Goal: Task Accomplishment & Management: Manage account settings

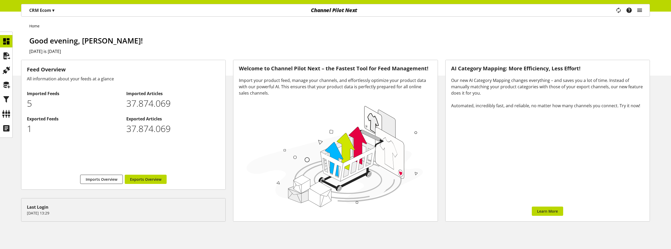
click at [642, 9] on icon "main navigation" at bounding box center [639, 10] width 6 height 9
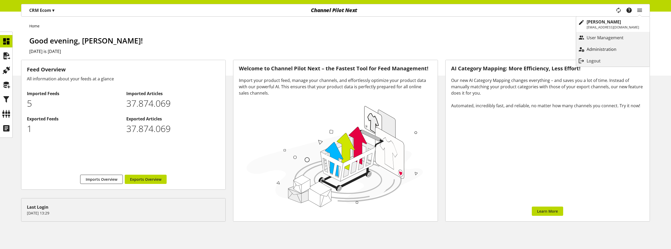
click at [615, 52] on p "Administration" at bounding box center [606, 49] width 40 height 6
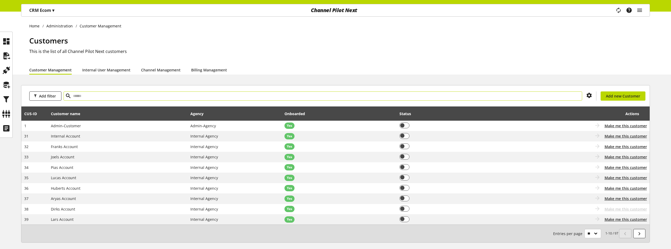
click at [85, 96] on input "text" at bounding box center [323, 95] width 518 height 9
type input "***"
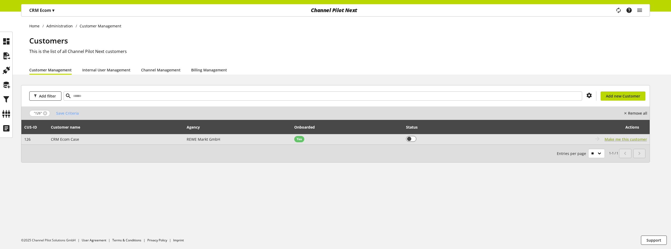
click at [619, 139] on span "Make me this customer" at bounding box center [625, 140] width 42 height 6
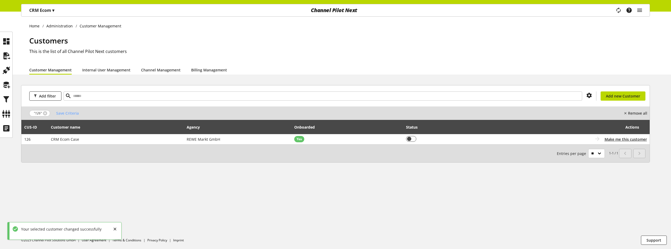
click at [114, 229] on div "OK" at bounding box center [121, 230] width 17 height 9
click at [50, 8] on p "CRM Ecom ▾" at bounding box center [41, 10] width 25 height 6
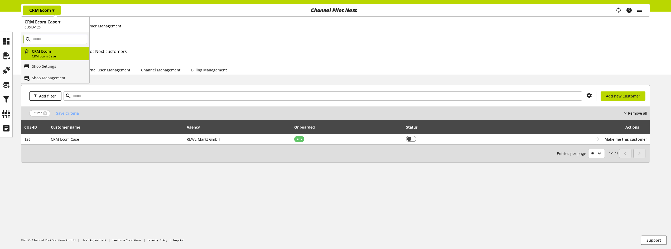
click at [44, 40] on input "main navigation" at bounding box center [55, 39] width 64 height 9
click at [54, 23] on h1 "CRM Ecom Case ▾" at bounding box center [56, 22] width 62 height 6
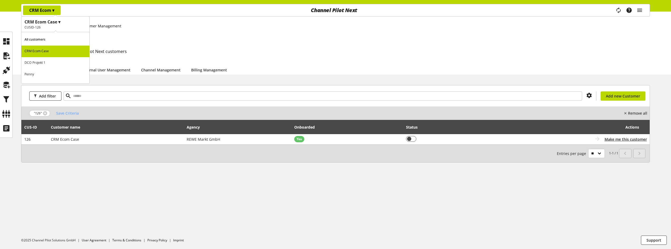
drag, startPoint x: 69, startPoint y: 13, endPoint x: 48, endPoint y: 35, distance: 30.2
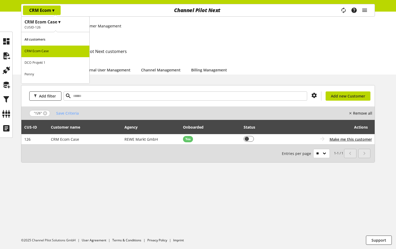
click at [48, 25] on h2 "CUSID-126" at bounding box center [56, 27] width 62 height 5
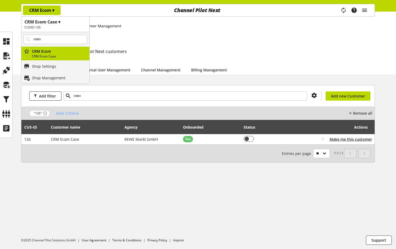
click at [50, 22] on h1 "CRM Ecom Case ▾" at bounding box center [56, 22] width 62 height 6
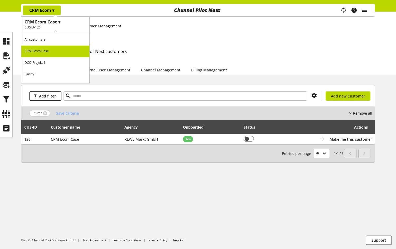
click at [50, 22] on h1 "CRM Ecom Case ▾" at bounding box center [56, 22] width 62 height 6
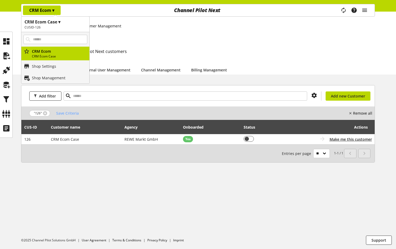
click at [50, 22] on h1 "CRM Ecom Case ▾" at bounding box center [56, 22] width 62 height 6
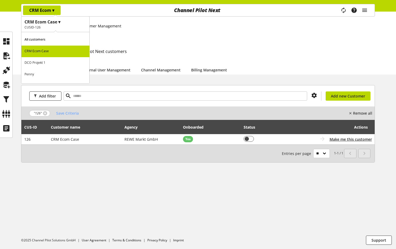
click at [50, 22] on h1 "CRM Ecom Case ▾" at bounding box center [56, 22] width 62 height 6
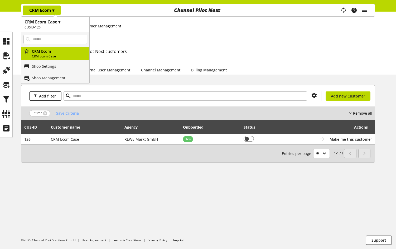
click at [50, 22] on h1 "CRM Ecom Case ▾" at bounding box center [56, 22] width 62 height 6
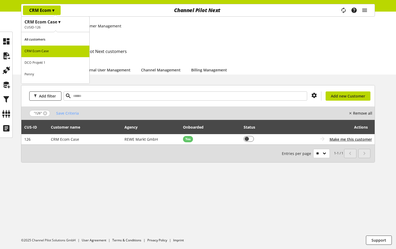
click at [50, 22] on h1 "CRM Ecom Case ▾" at bounding box center [56, 22] width 62 height 6
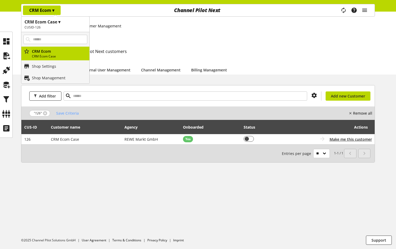
click at [50, 22] on h1 "CRM Ecom Case ▾" at bounding box center [56, 22] width 62 height 6
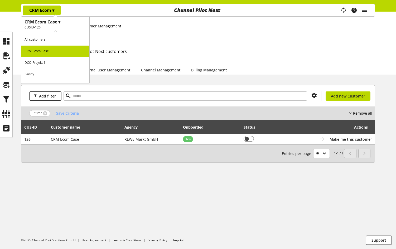
click at [50, 22] on h1 "CRM Ecom Case ▾" at bounding box center [56, 22] width 62 height 6
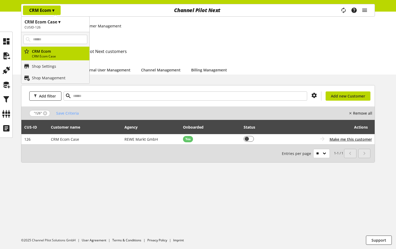
click at [50, 22] on h1 "CRM Ecom Case ▾" at bounding box center [56, 22] width 62 height 6
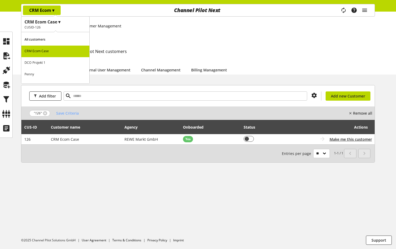
click at [50, 22] on h1 "CRM Ecom Case ▾" at bounding box center [56, 22] width 62 height 6
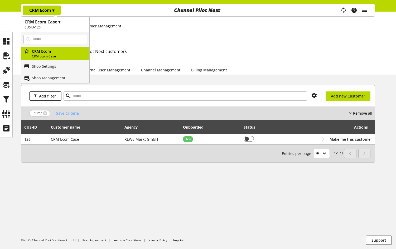
click at [50, 22] on h1 "CRM Ecom Case ▾" at bounding box center [56, 22] width 62 height 6
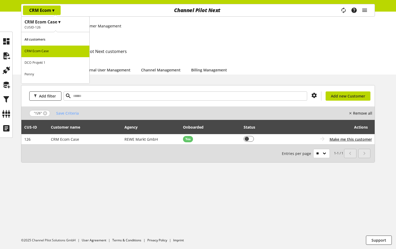
click at [50, 22] on h1 "CRM Ecom Case ▾" at bounding box center [56, 22] width 62 height 6
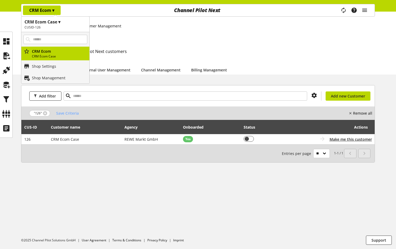
click at [63, 24] on h1 "CRM Ecom Case ▾" at bounding box center [56, 22] width 62 height 6
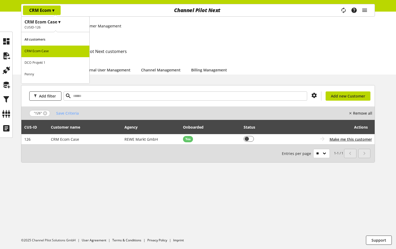
click at [63, 24] on h1 "CRM Ecom Case ▾" at bounding box center [56, 22] width 62 height 6
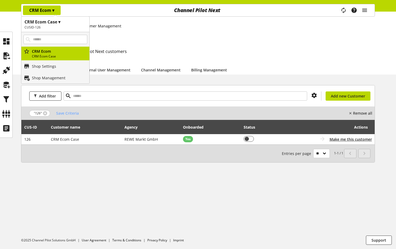
click at [63, 24] on h1 "CRM Ecom Case ▾" at bounding box center [56, 22] width 62 height 6
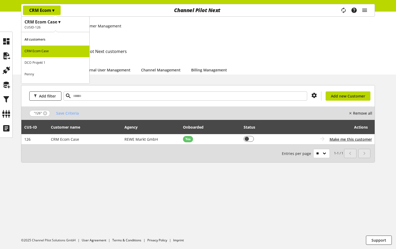
click at [63, 24] on h1 "CRM Ecom Case ▾" at bounding box center [56, 22] width 62 height 6
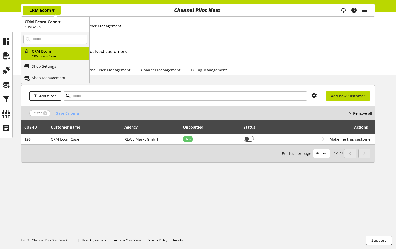
click at [63, 24] on h1 "CRM Ecom Case ▾" at bounding box center [56, 22] width 62 height 6
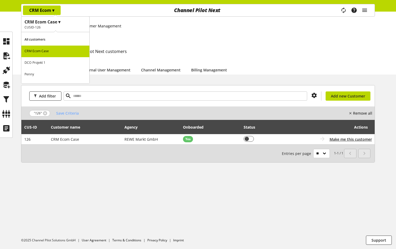
click at [63, 24] on h1 "CRM Ecom Case ▾" at bounding box center [56, 22] width 62 height 6
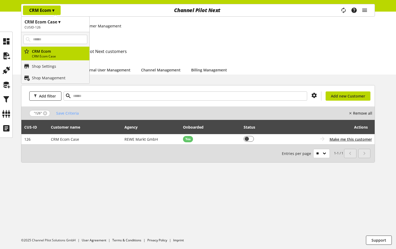
click at [63, 24] on h1 "CRM Ecom Case ▾" at bounding box center [56, 22] width 62 height 6
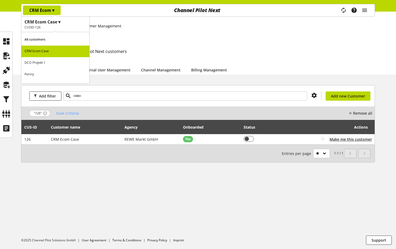
click at [63, 24] on h1 "CRM Ecom Case ▾" at bounding box center [56, 22] width 62 height 6
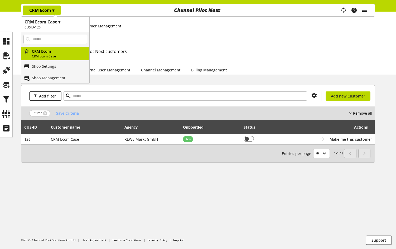
click at [63, 24] on h1 "CRM Ecom Case ▾" at bounding box center [56, 22] width 62 height 6
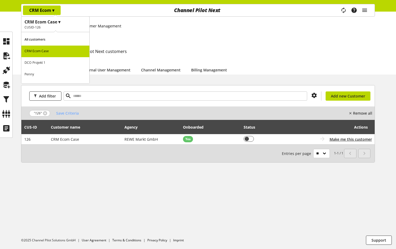
click at [63, 24] on h1 "CRM Ecom Case ▾" at bounding box center [56, 22] width 62 height 6
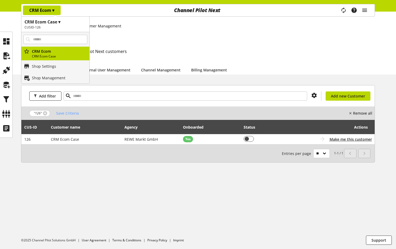
click at [63, 24] on h1 "CRM Ecom Case ▾" at bounding box center [56, 22] width 62 height 6
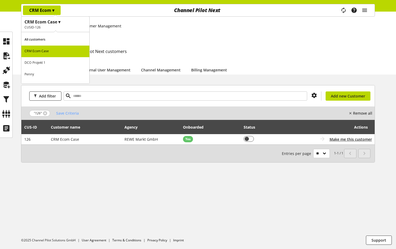
click at [63, 24] on h1 "CRM Ecom Case ▾" at bounding box center [56, 22] width 62 height 6
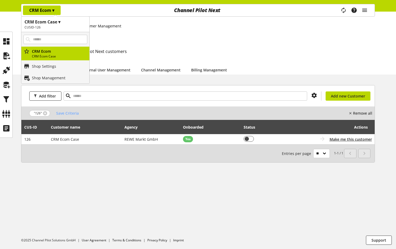
click at [59, 26] on h2 "CUSID-126" at bounding box center [56, 27] width 62 height 5
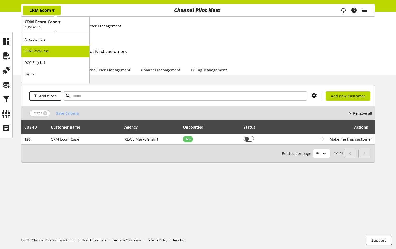
click at [112, 40] on h1 "Customers" at bounding box center [202, 40] width 346 height 11
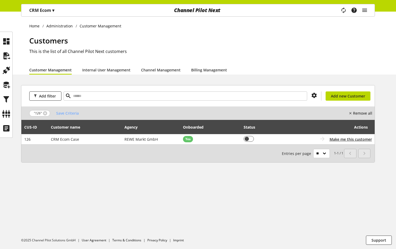
click at [52, 9] on p "CRM Ecom ▾" at bounding box center [41, 10] width 25 height 6
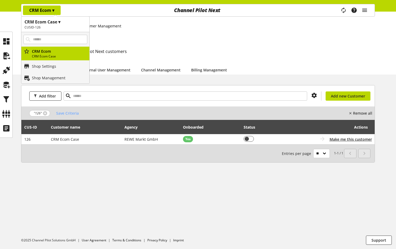
click at [59, 24] on h1 "CRM Ecom Case ▾" at bounding box center [56, 22] width 62 height 6
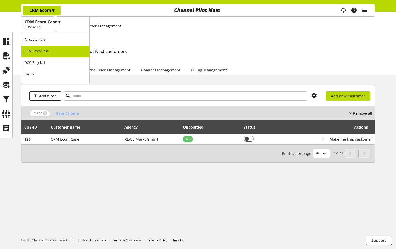
click at [64, 27] on h2 "CUSID-126" at bounding box center [56, 27] width 62 height 5
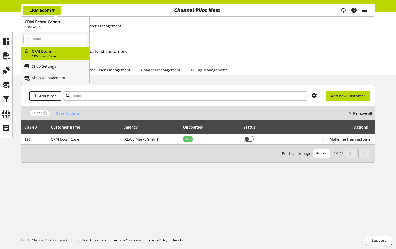
click at [63, 26] on h2 "CUSID-126" at bounding box center [56, 27] width 62 height 5
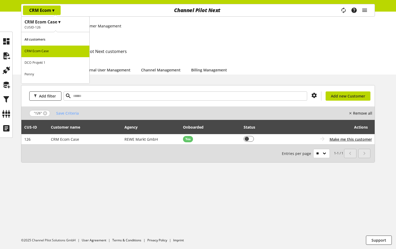
click at [67, 25] on h1 "CRM Ecom Case ▾" at bounding box center [56, 22] width 62 height 6
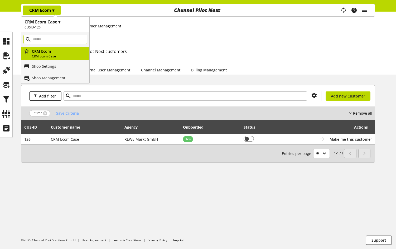
click at [53, 41] on input "main navigation" at bounding box center [55, 39] width 64 height 9
click at [67, 24] on h1 "CRM Ecom Case ▾" at bounding box center [56, 22] width 62 height 6
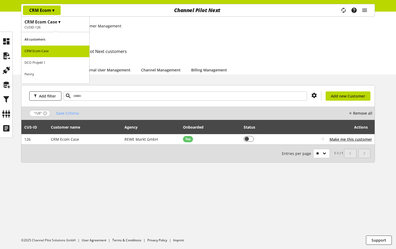
click at [260, 36] on h1 "Customers" at bounding box center [202, 40] width 346 height 11
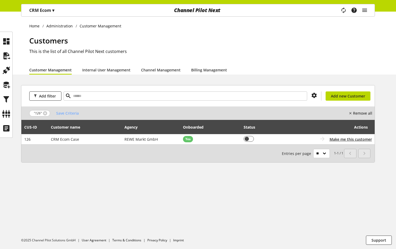
click at [59, 12] on div "CRM Ecom ▾" at bounding box center [42, 10] width 38 height 9
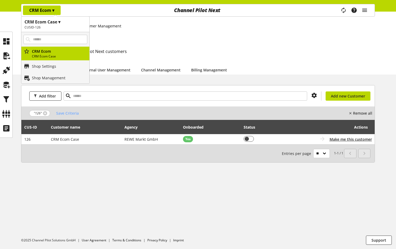
click at [62, 22] on h1 "CRM Ecom Case ▾" at bounding box center [56, 22] width 62 height 6
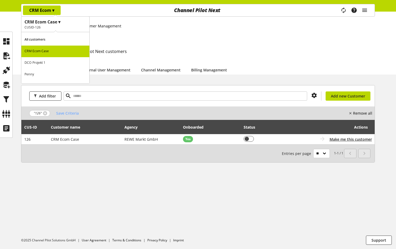
click at [64, 21] on h1 "CRM Ecom Case ▾" at bounding box center [56, 22] width 62 height 6
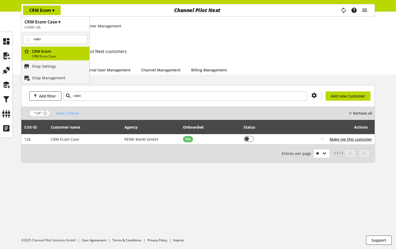
click at [62, 23] on h1 "CRM Ecom Case ▾" at bounding box center [56, 22] width 62 height 6
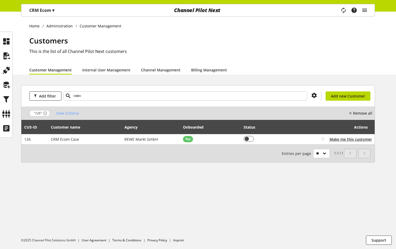
click at [41, 7] on div "CRM Ecom ▾" at bounding box center [42, 10] width 38 height 9
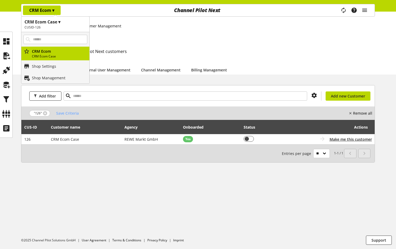
click at [54, 23] on h1 "CRM Ecom Case ▾" at bounding box center [56, 22] width 62 height 6
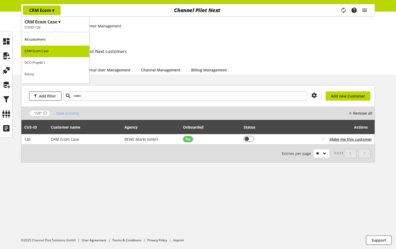
click at [77, 24] on h1 "CRM Ecom Case ▾" at bounding box center [56, 22] width 62 height 6
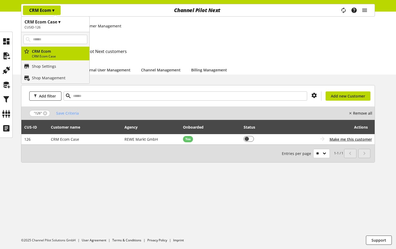
click at [76, 20] on h1 "CRM Ecom Case ▾" at bounding box center [56, 22] width 62 height 6
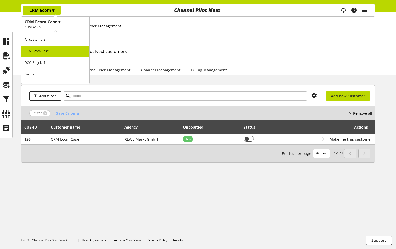
click at [64, 21] on h1 "CRM Ecom Case ▾" at bounding box center [56, 22] width 62 height 6
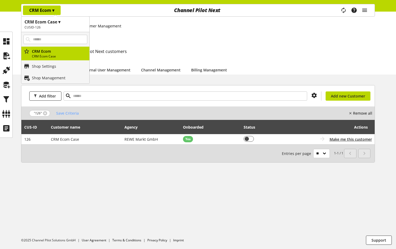
click at [64, 24] on h1 "CRM Ecom Case ▾" at bounding box center [56, 22] width 62 height 6
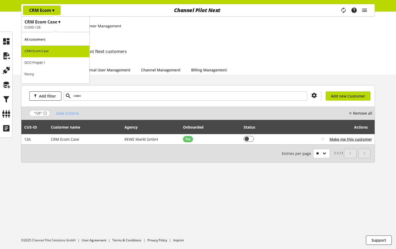
click at [70, 24] on h1 "CRM Ecom Case ▾" at bounding box center [56, 22] width 62 height 6
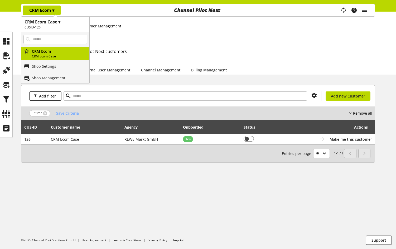
click at [69, 23] on h1 "CRM Ecom Case ▾" at bounding box center [56, 22] width 62 height 6
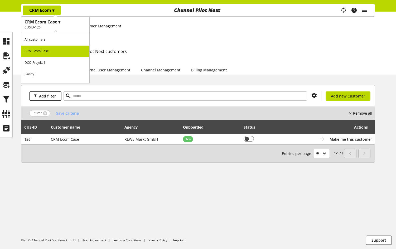
click at [59, 21] on h1 "CRM Ecom Case ▾" at bounding box center [56, 22] width 62 height 6
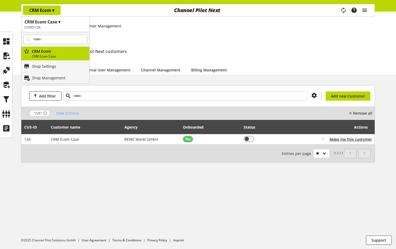
click at [57, 24] on h1 "CRM Ecom Case ▾" at bounding box center [56, 22] width 62 height 6
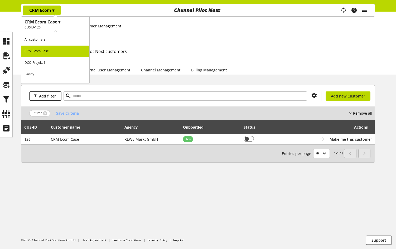
click at [57, 24] on h1 "CRM Ecom Case ▾" at bounding box center [56, 22] width 62 height 6
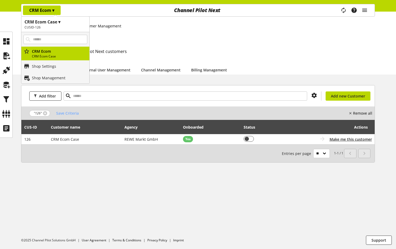
click at [57, 24] on h1 "CRM Ecom Case ▾" at bounding box center [56, 22] width 62 height 6
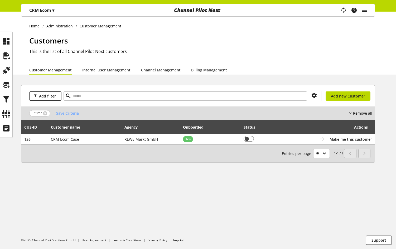
click at [48, 11] on p "CRM Ecom ▾" at bounding box center [41, 10] width 25 height 6
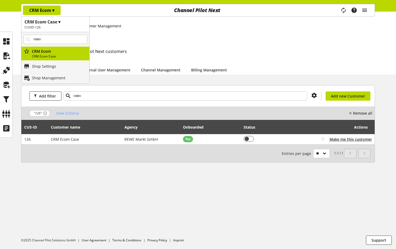
click at [53, 27] on h2 "CUSID-126" at bounding box center [56, 27] width 62 height 5
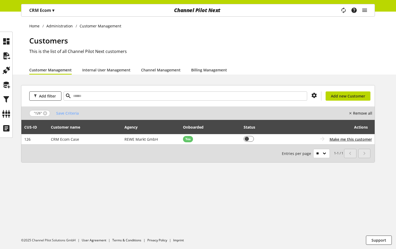
click at [54, 10] on span "▾" at bounding box center [53, 10] width 2 height 6
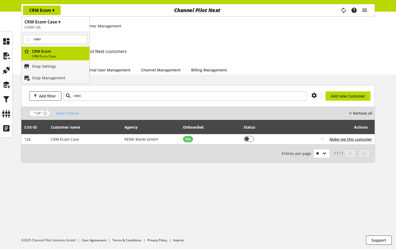
click at [62, 22] on h1 "CRM Ecom Case ▾" at bounding box center [56, 22] width 62 height 6
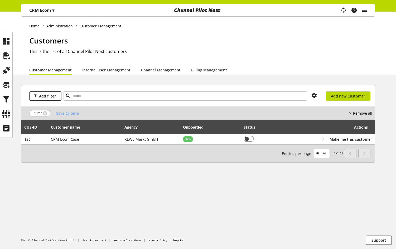
click at [51, 13] on p "CRM Ecom ▾" at bounding box center [41, 10] width 25 height 6
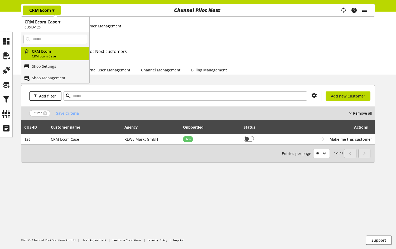
click at [73, 25] on h2 "CUSID-126" at bounding box center [56, 27] width 62 height 5
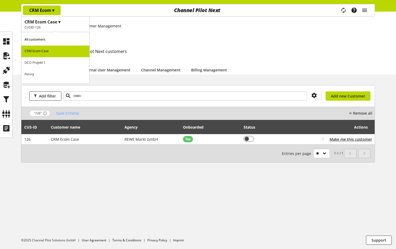
click at [60, 23] on h1 "CRM Ecom Case ▾" at bounding box center [56, 22] width 62 height 6
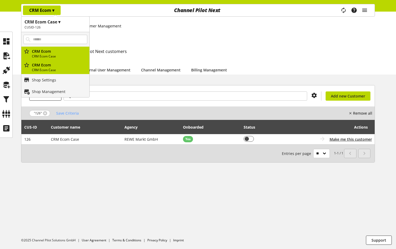
click at [50, 21] on h1 "CRM Ecom Case ▾" at bounding box center [56, 22] width 62 height 6
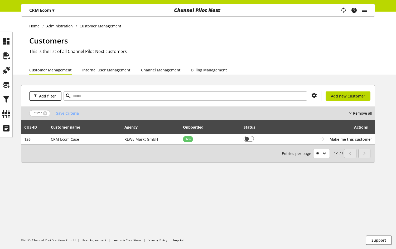
click at [53, 11] on span "▾" at bounding box center [53, 10] width 2 height 6
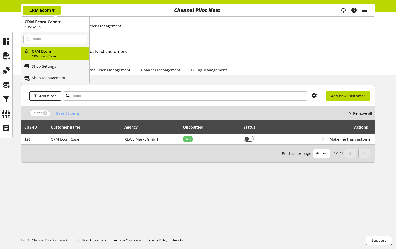
click at [63, 22] on h1 "CRM Ecom Case ▾" at bounding box center [56, 22] width 62 height 6
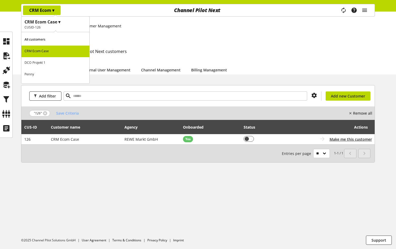
click at [61, 24] on h1 "CRM Ecom Case ▾" at bounding box center [56, 22] width 62 height 6
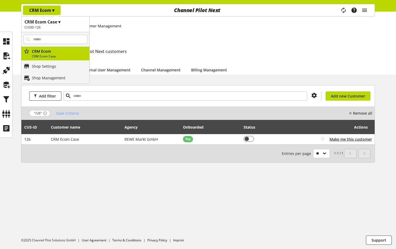
click at [61, 24] on h1 "CRM Ecom Case ▾" at bounding box center [56, 22] width 62 height 6
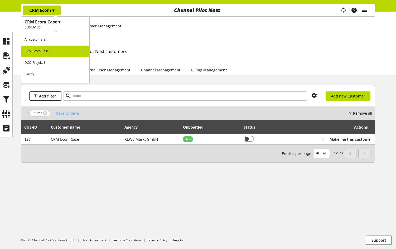
click at [61, 24] on h1 "CRM Ecom Case ▾" at bounding box center [56, 22] width 62 height 6
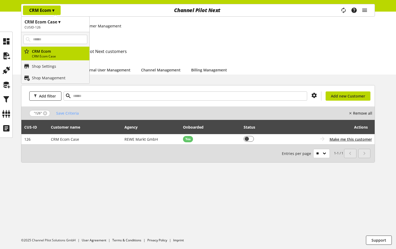
click at [61, 23] on h1 "CRM Ecom Case ▾" at bounding box center [56, 22] width 62 height 6
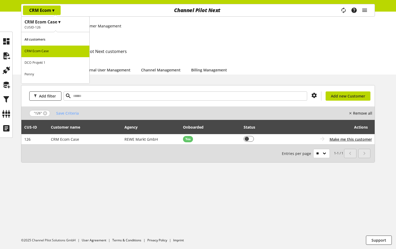
click at [61, 23] on h1 "CRM Ecom Case ▾" at bounding box center [56, 22] width 62 height 6
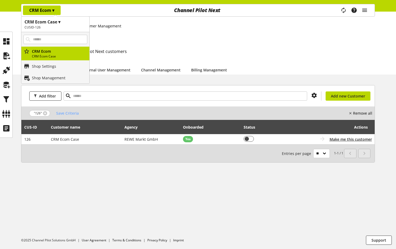
click at [61, 23] on h1 "CRM Ecom Case ▾" at bounding box center [56, 22] width 62 height 6
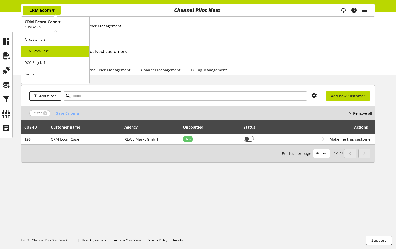
click at [64, 24] on h1 "CRM Ecom Case ▾" at bounding box center [56, 22] width 62 height 6
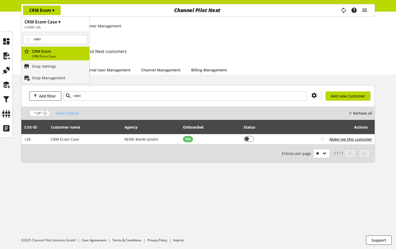
click at [49, 22] on h1 "CRM Ecom Case ▾" at bounding box center [56, 22] width 62 height 6
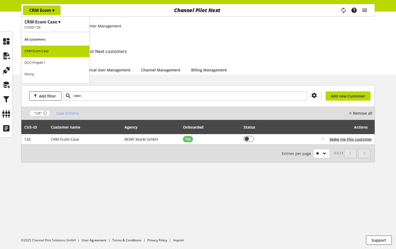
click at [312, 52] on h2 "This is the list of all Channel Pilot Next customers" at bounding box center [202, 51] width 346 height 6
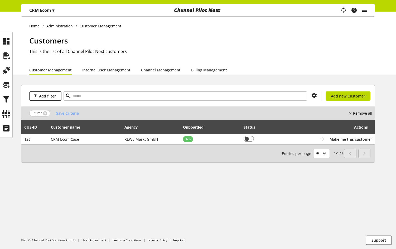
click at [57, 12] on div "CRM Ecom ▾" at bounding box center [42, 10] width 38 height 9
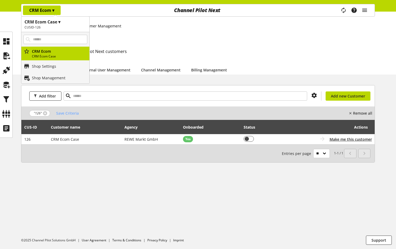
click at [57, 27] on h2 "CUSID-126" at bounding box center [56, 27] width 62 height 5
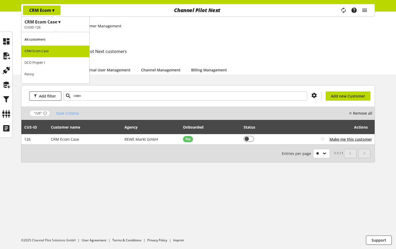
click at [62, 25] on h1 "CRM Ecom Case ▾" at bounding box center [56, 22] width 62 height 6
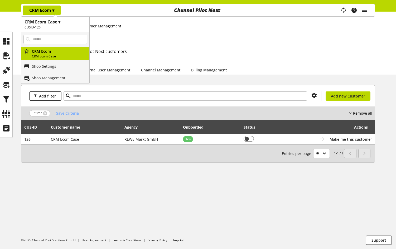
click at [72, 26] on h2 "CUSID-126" at bounding box center [56, 27] width 62 height 5
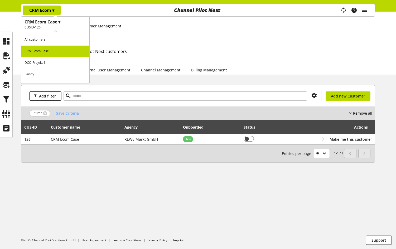
click at [71, 23] on h1 "CRM Ecom Case ▾" at bounding box center [56, 22] width 62 height 6
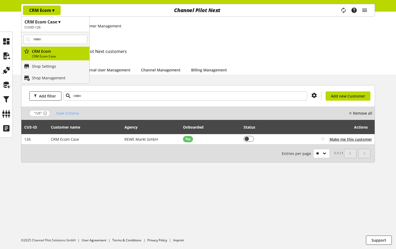
click at [70, 25] on h1 "CRM Ecom Case ▾" at bounding box center [56, 22] width 62 height 6
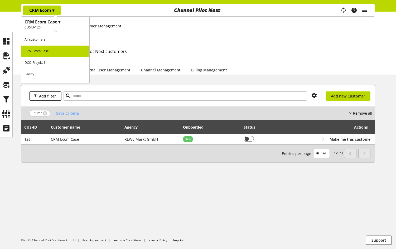
click at [67, 25] on h1 "CRM Ecom Case ▾" at bounding box center [56, 22] width 62 height 6
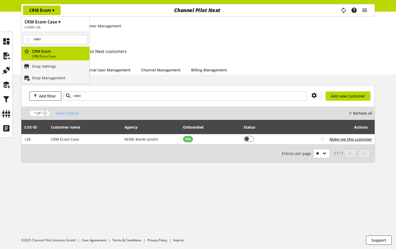
click at [69, 23] on h1 "CRM Ecom Case ▾" at bounding box center [56, 22] width 62 height 6
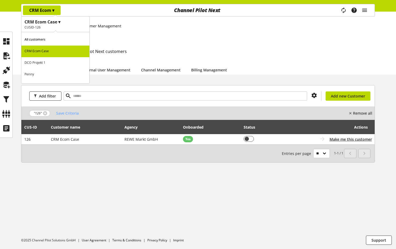
click at [69, 23] on h1 "CRM Ecom Case ▾" at bounding box center [56, 22] width 62 height 6
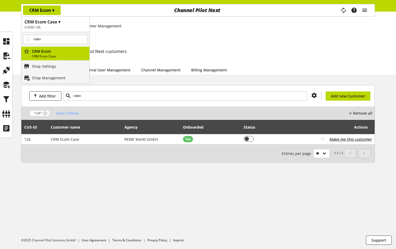
click at [69, 23] on h1 "CRM Ecom Case ▾" at bounding box center [56, 22] width 62 height 6
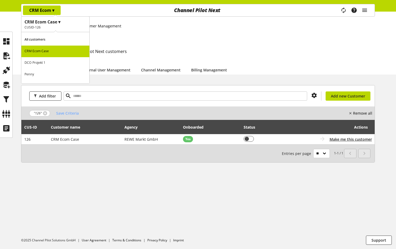
click at [76, 27] on h2 "CUSID-126" at bounding box center [56, 27] width 62 height 5
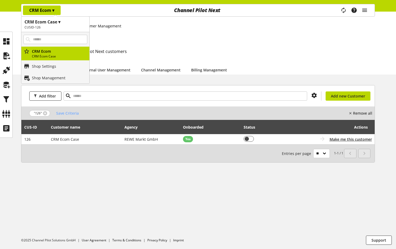
click at [65, 26] on h2 "CUSID-126" at bounding box center [56, 27] width 62 height 5
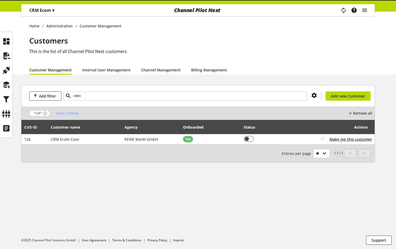
click at [58, 12] on div "CRM Ecom ▾" at bounding box center [42, 10] width 38 height 9
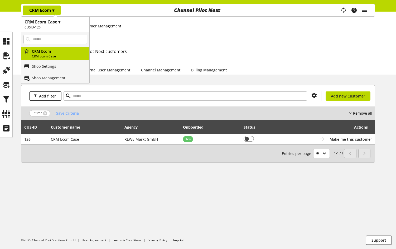
click at [62, 25] on h2 "CUSID-126" at bounding box center [56, 27] width 62 height 5
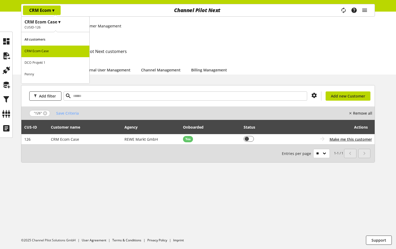
click at [67, 26] on h2 "CUSID-126" at bounding box center [56, 27] width 62 height 5
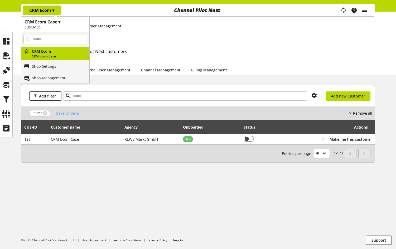
click at [64, 22] on h1 "CRM Ecom Case ▾" at bounding box center [56, 22] width 62 height 6
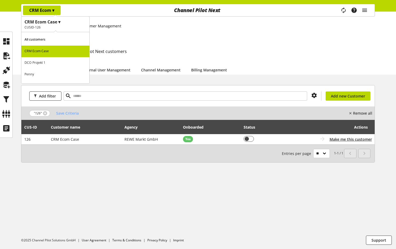
click at [60, 24] on h1 "CRM Ecom Case ▾" at bounding box center [56, 22] width 62 height 6
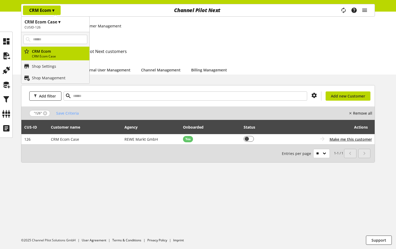
click at [66, 23] on h1 "CRM Ecom Case ▾" at bounding box center [56, 22] width 62 height 6
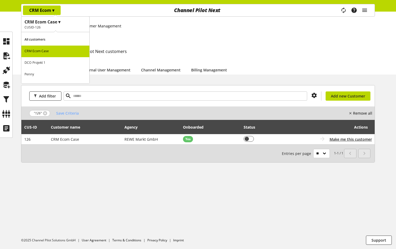
drag, startPoint x: 144, startPoint y: 217, endPoint x: 120, endPoint y: 249, distance: 39.6
click at [144, 217] on div "Home Administration Customer Management Customers This is the list of all Chann…" at bounding box center [198, 130] width 396 height 237
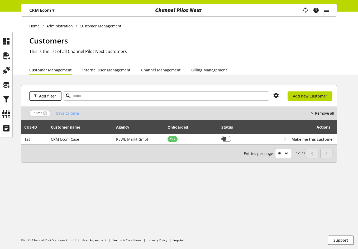
click at [49, 9] on p "CRM Ecom ▾" at bounding box center [41, 10] width 25 height 6
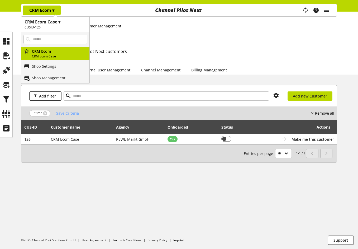
click at [57, 11] on div "CRM Ecom ▾" at bounding box center [42, 10] width 38 height 9
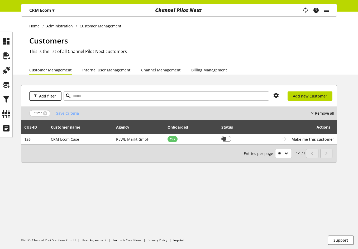
click at [57, 11] on div "CRM Ecom ▾" at bounding box center [42, 10] width 38 height 9
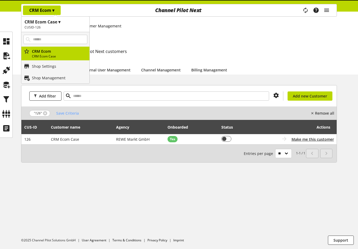
click at [53, 26] on h2 "CUSID-126" at bounding box center [56, 27] width 62 height 5
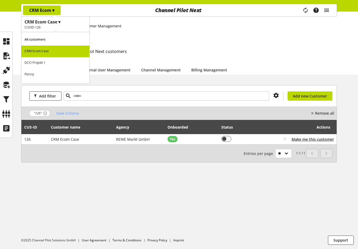
click at [49, 37] on p "All customers" at bounding box center [55, 40] width 68 height 12
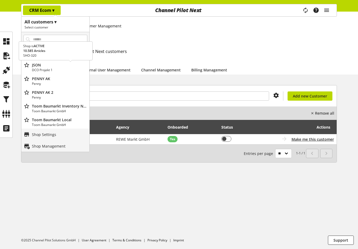
click at [64, 68] on p "DCO Projekt 1" at bounding box center [59, 70] width 55 height 5
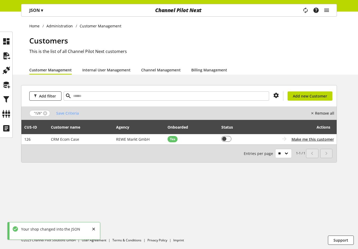
click at [41, 7] on p "JSON ▾" at bounding box center [36, 10] width 14 height 6
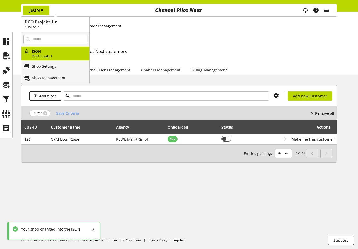
click at [45, 13] on div "JSON ▾" at bounding box center [36, 10] width 26 height 9
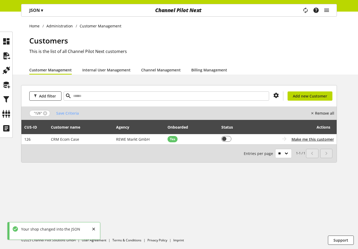
click at [43, 13] on span "▾" at bounding box center [42, 10] width 2 height 6
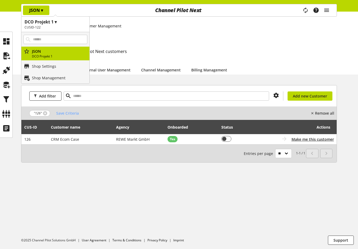
click at [48, 23] on h1 "DCO Projekt 1 ▾" at bounding box center [56, 22] width 62 height 6
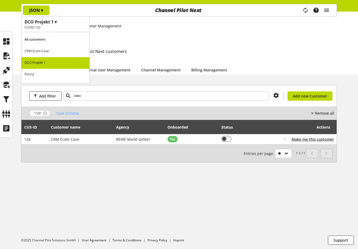
click at [46, 38] on p "All customers" at bounding box center [55, 40] width 68 height 12
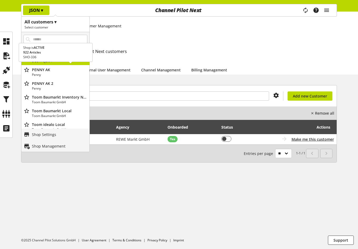
scroll to position [14, 0]
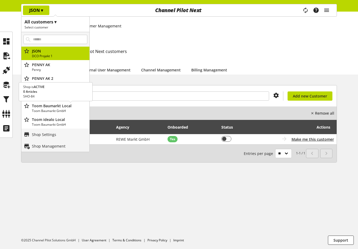
click at [54, 105] on p "Toom Baumarkt Local" at bounding box center [59, 106] width 55 height 6
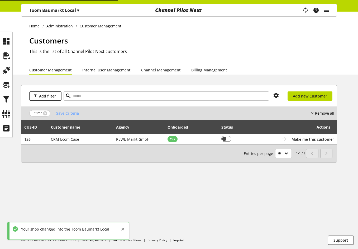
scroll to position [0, 0]
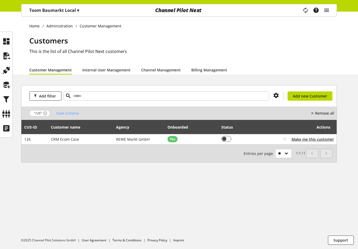
click at [71, 9] on p "Toom Baumarkt Local ▾" at bounding box center [54, 10] width 50 height 6
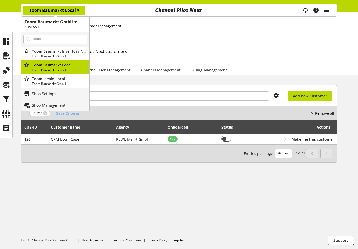
click at [60, 23] on h1 "Toom Baumarkt GmbH ▾" at bounding box center [56, 22] width 62 height 6
